Goal: Transaction & Acquisition: Purchase product/service

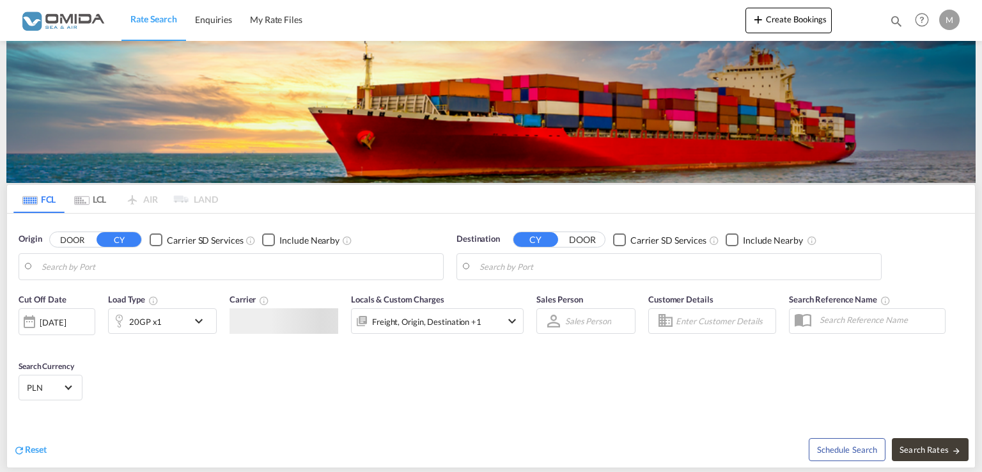
type input "[GEOGRAPHIC_DATA], PLGDY"
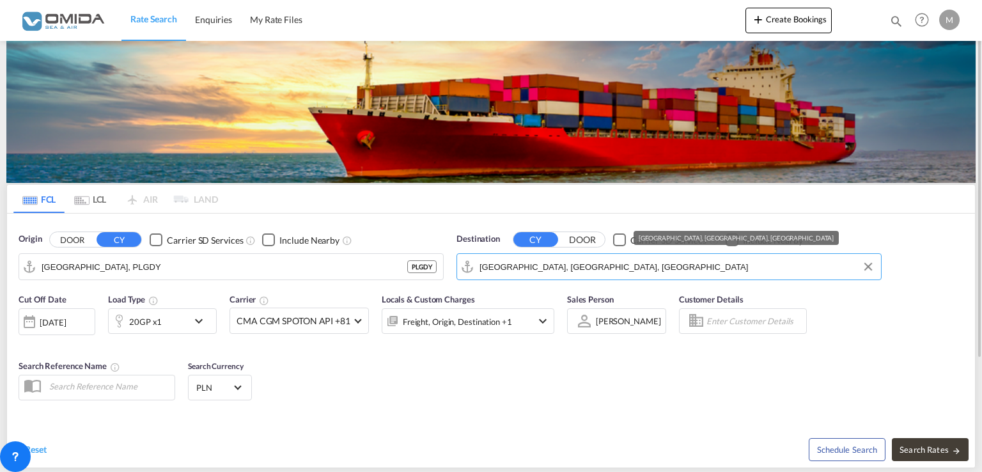
click at [562, 269] on input "Nagoya, Aichi, JPNGO" at bounding box center [676, 266] width 395 height 19
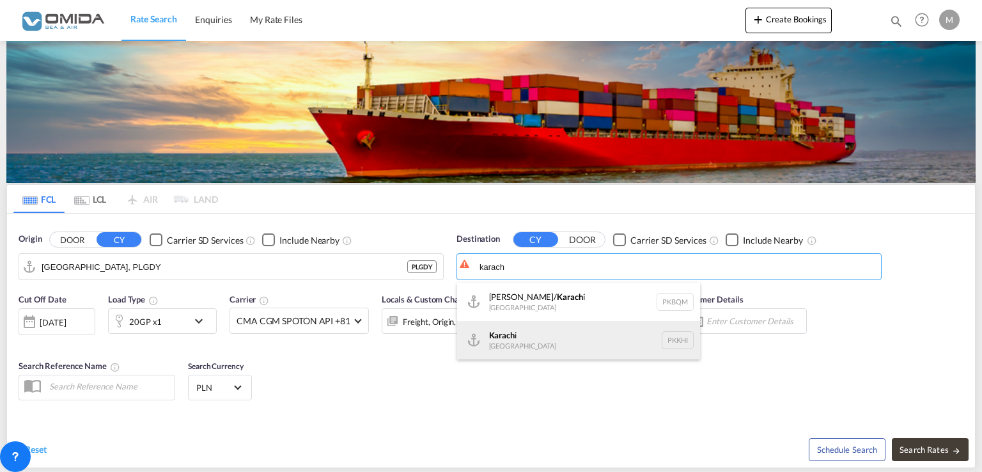
click at [528, 343] on div "Karach i Pakistan PKKHI" at bounding box center [578, 340] width 243 height 38
type input "Karachi, PKKHI"
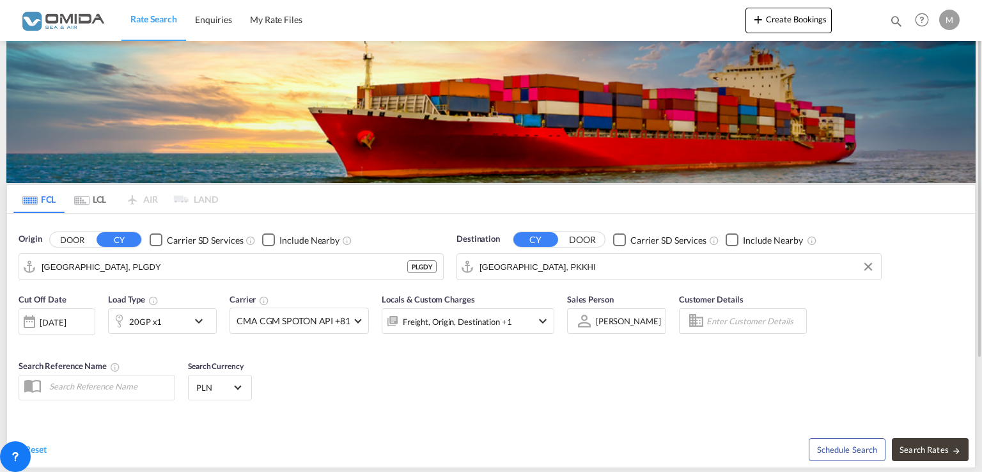
click at [940, 436] on div "Schedule Search Search Rates" at bounding box center [734, 442] width 481 height 49
click at [936, 449] on span "Search Rates" at bounding box center [930, 449] width 61 height 10
type input "PLGDY to PKKHI / 5 Sep 2025"
